Goal: Check status: Check status

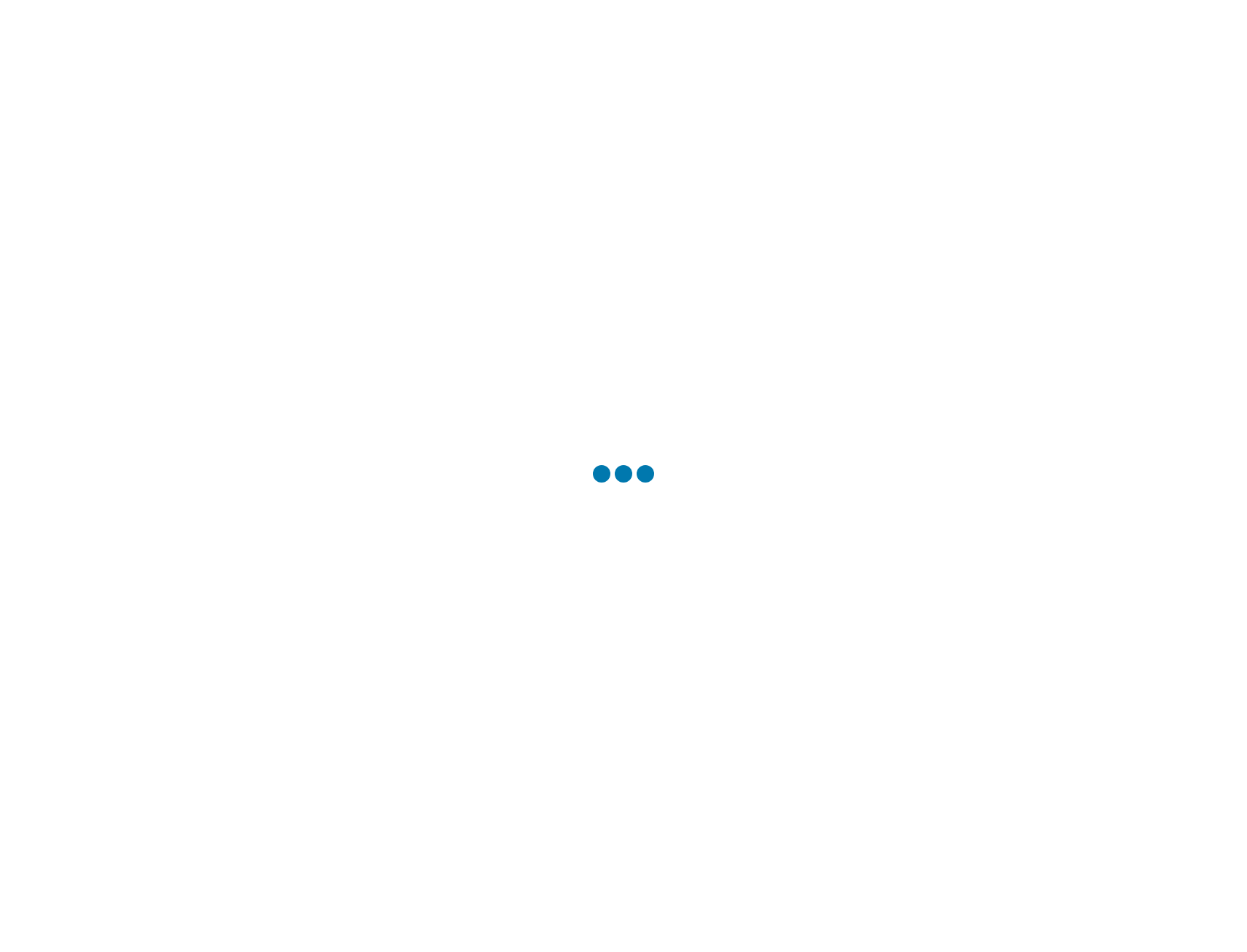
click at [632, 513] on div at bounding box center [623, 476] width 1247 height 952
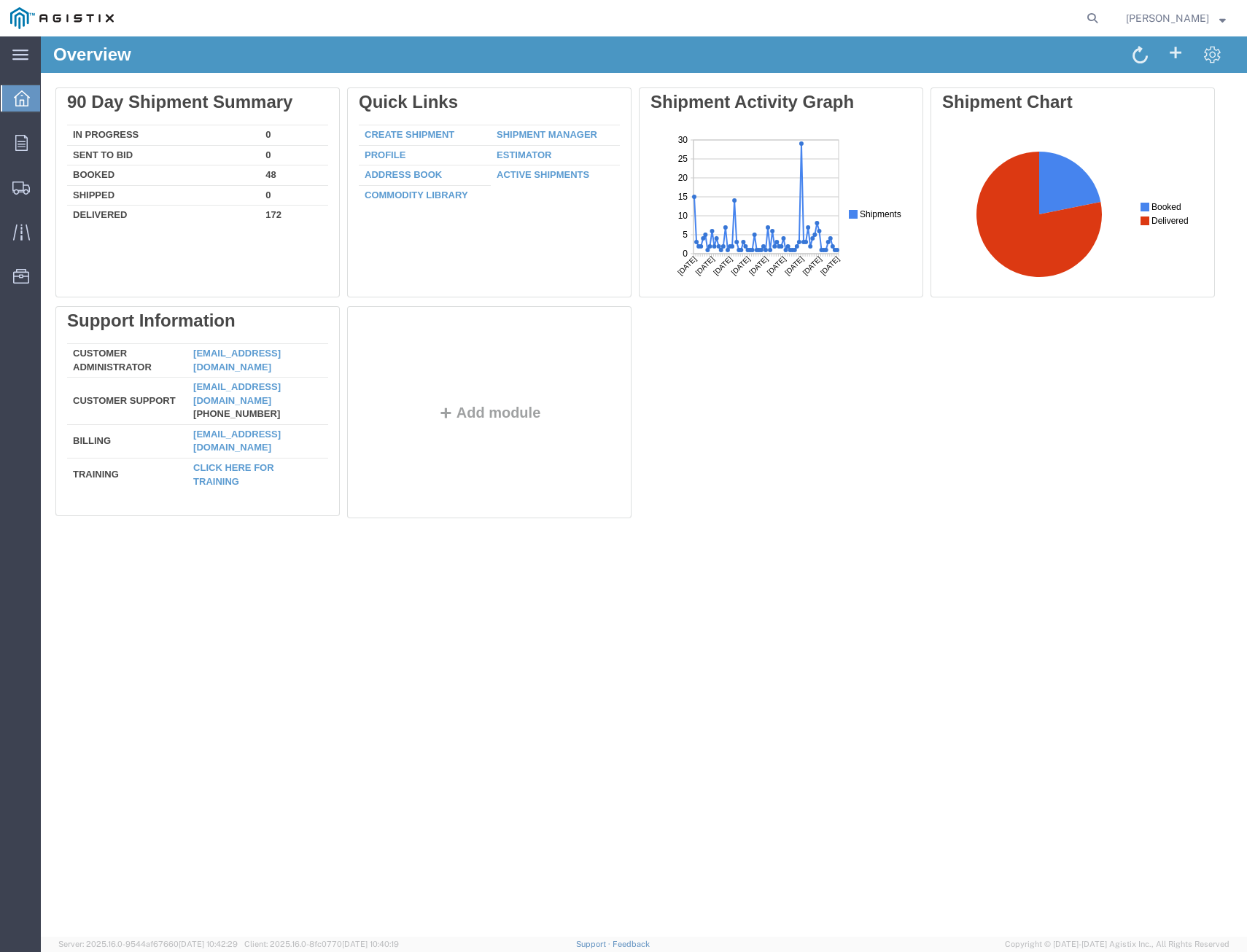
click at [1070, 17] on agx-global-search at bounding box center [872, 18] width 467 height 37
click at [1087, 14] on icon at bounding box center [1092, 18] width 21 height 21
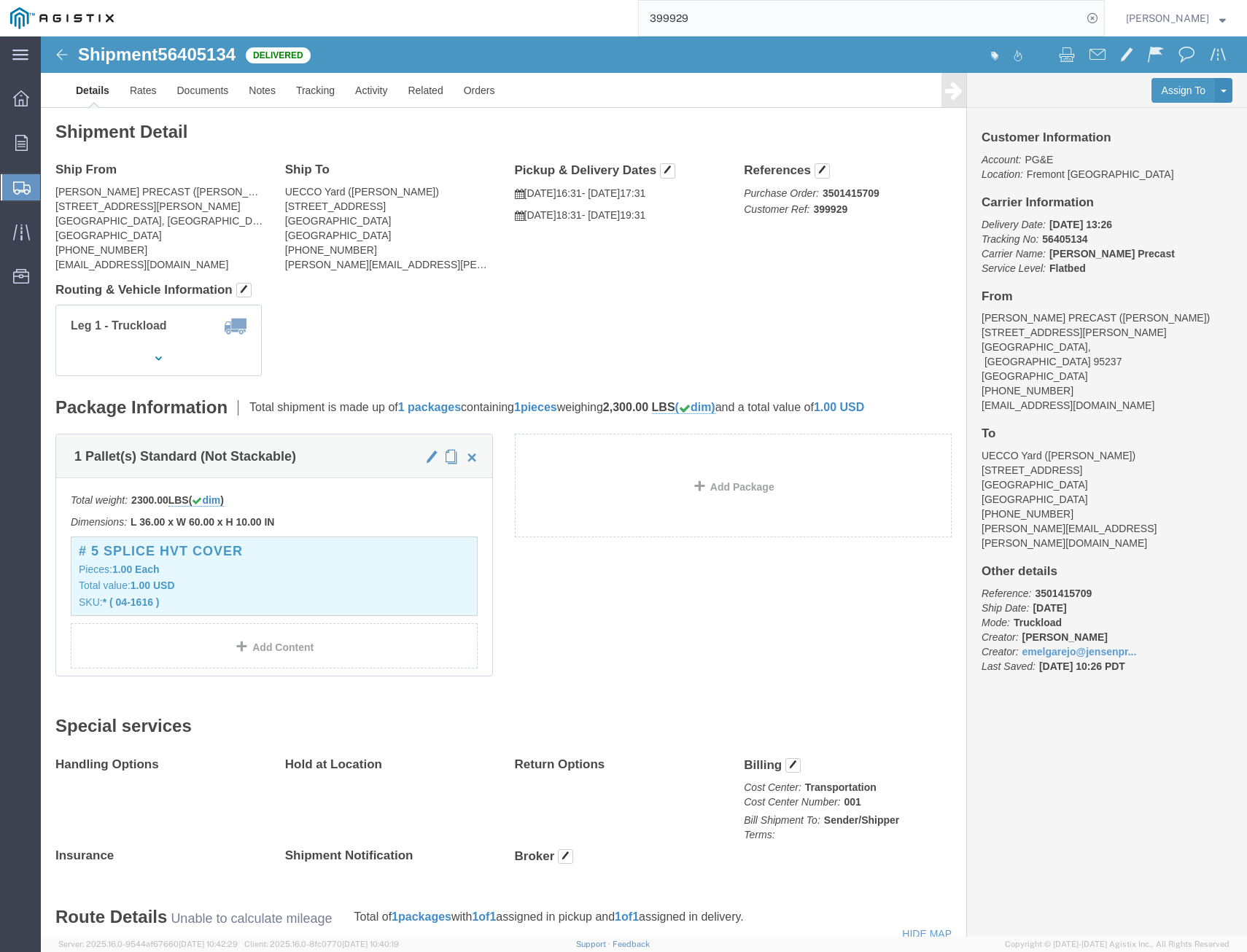
drag, startPoint x: 696, startPoint y: 21, endPoint x: 477, endPoint y: -25, distance: 223.8
click at [477, 0] on html "main_menu Created with Sketch. Collapse Menu Overview Orders Shipments Shipment…" at bounding box center [623, 476] width 1247 height 952
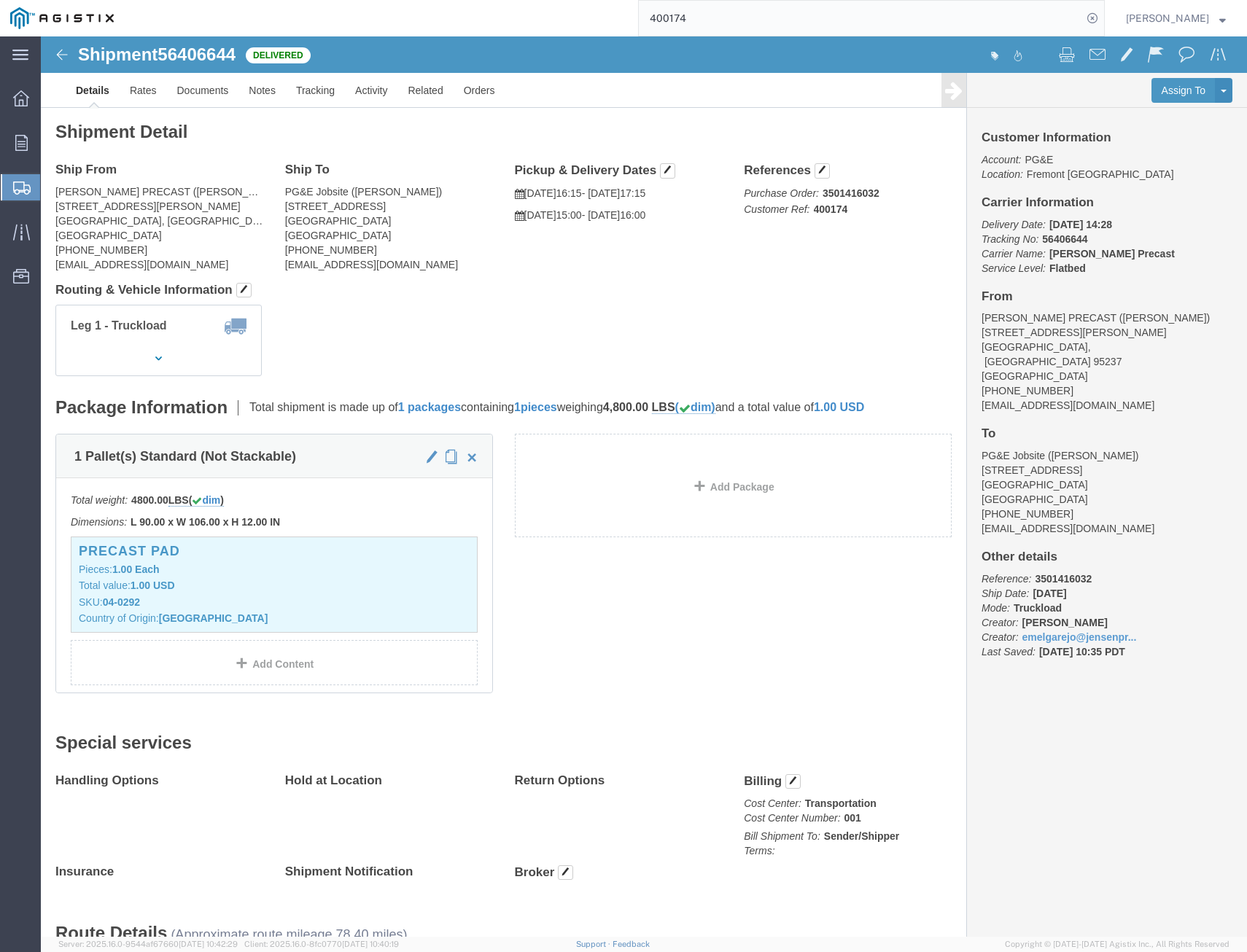
drag, startPoint x: 709, startPoint y: 26, endPoint x: 519, endPoint y: 11, distance: 190.6
click at [519, 11] on div "400174" at bounding box center [614, 18] width 980 height 37
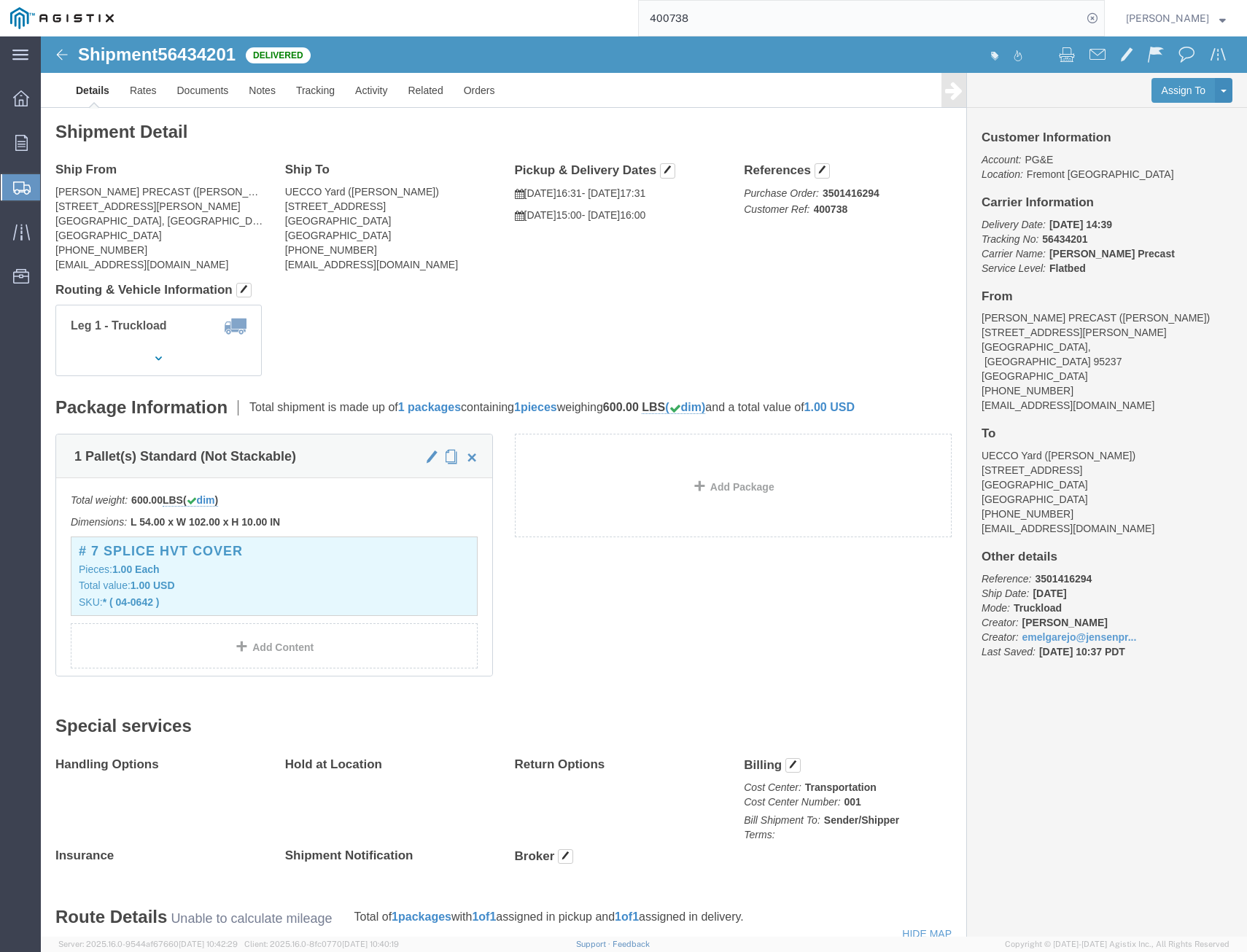
drag, startPoint x: 701, startPoint y: 10, endPoint x: 516, endPoint y: -1, distance: 185.3
click at [516, 0] on html "main_menu Created with Sketch. Collapse Menu Overview Orders Shipments Shipment…" at bounding box center [623, 476] width 1247 height 952
type input "399599"
